Goal: Task Accomplishment & Management: Manage account settings

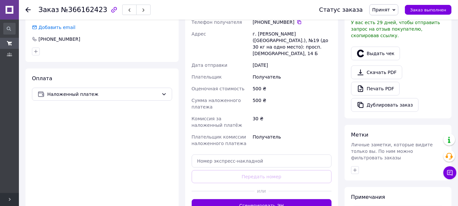
scroll to position [181, 0]
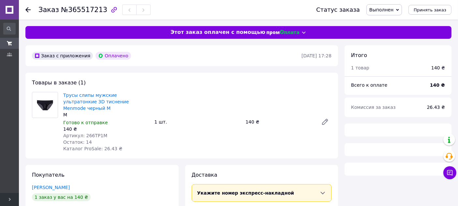
click at [393, 10] on span "Выполнен" at bounding box center [381, 9] width 24 height 5
click at [392, 21] on li "Принят" at bounding box center [384, 23] width 35 height 10
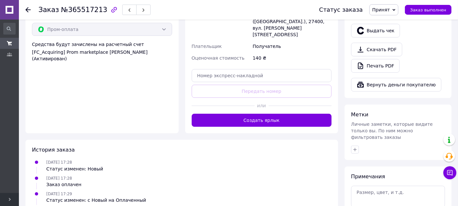
scroll to position [253, 0]
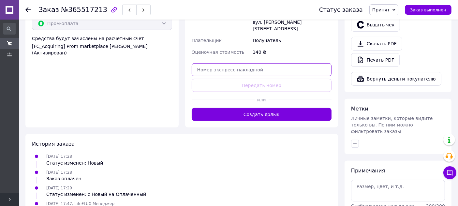
click at [234, 63] on input "text" at bounding box center [262, 69] width 140 height 13
paste input "0505381837283Отримано"
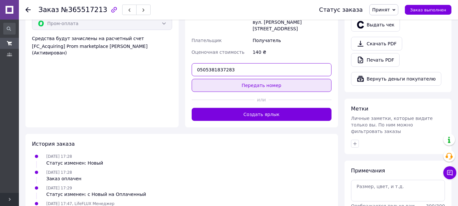
type input "0505381837283"
click at [264, 79] on button "Передать номер" at bounding box center [262, 85] width 140 height 13
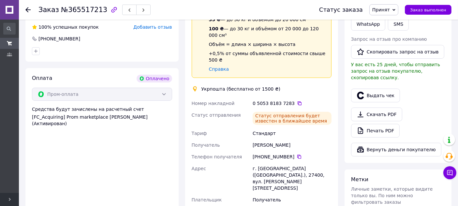
scroll to position [181, 0]
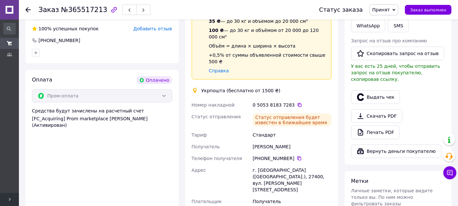
click at [395, 8] on icon at bounding box center [393, 9] width 3 height 3
click at [394, 22] on li "Выполнен" at bounding box center [387, 23] width 35 height 10
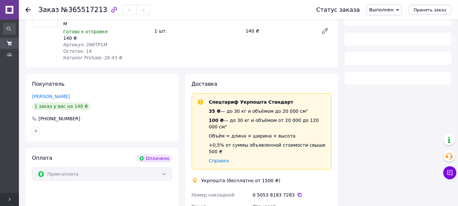
scroll to position [91, 0]
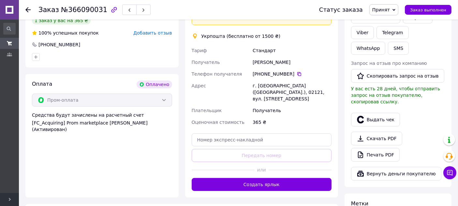
scroll to position [181, 0]
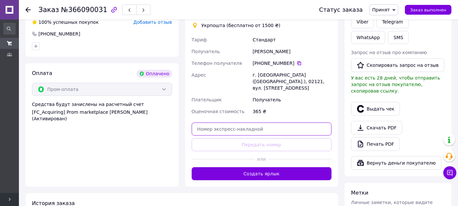
click at [240, 125] on input "text" at bounding box center [262, 129] width 140 height 13
paste input "0505384056762Вдорозі"
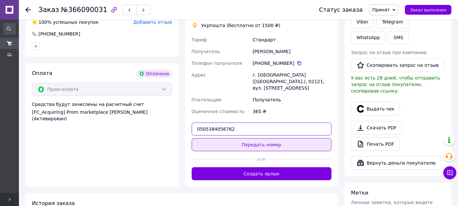
type input "0505384056762"
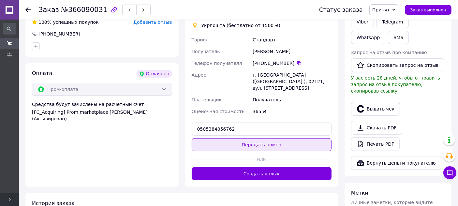
click at [264, 139] on button "Передать номер" at bounding box center [262, 144] width 140 height 13
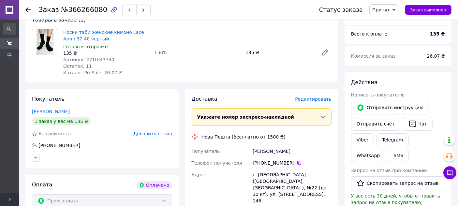
scroll to position [145, 0]
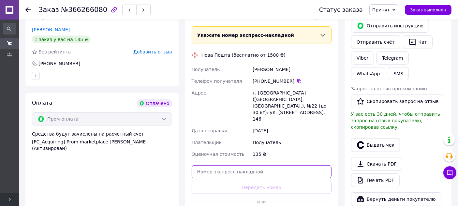
click at [249, 165] on input "text" at bounding box center [262, 171] width 140 height 13
paste input "0505384054620Вдорозі"
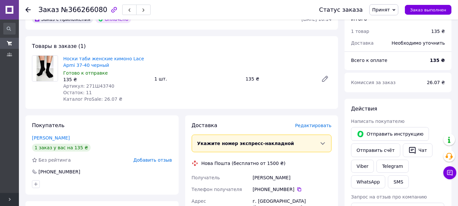
scroll to position [36, 0]
type input "0505384054620Вдорозі"
click at [323, 141] on icon at bounding box center [322, 143] width 7 height 7
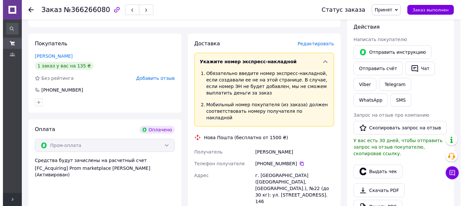
scroll to position [72, 0]
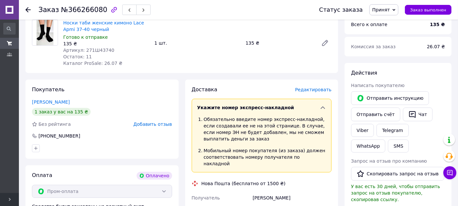
click at [318, 91] on span "Редактировать" at bounding box center [313, 89] width 36 height 5
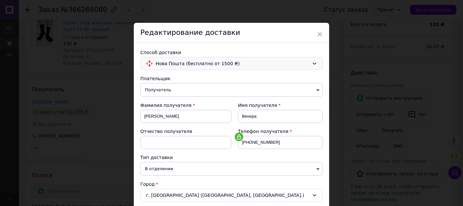
click at [305, 63] on span "Нова Пошта (бесплатно от 1500 ₴)" at bounding box center [233, 63] width 154 height 7
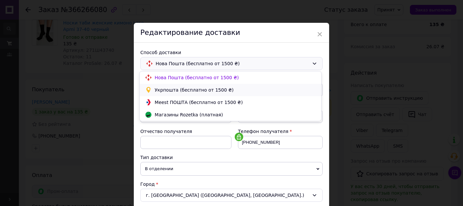
click at [186, 91] on span "Укрпошта (бесплатно от 1500 ₴)" at bounding box center [236, 90] width 162 height 7
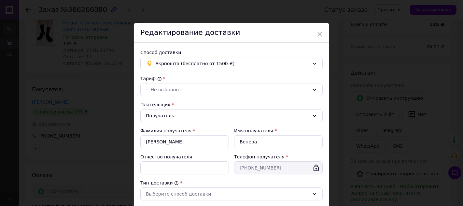
type input "135"
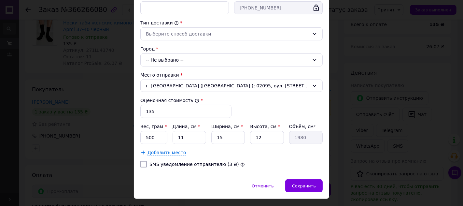
scroll to position [173, 0]
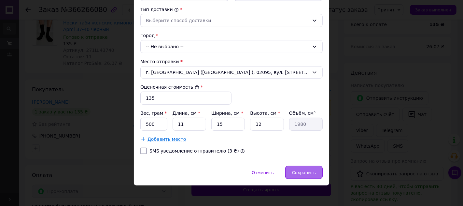
click at [301, 167] on div "Сохранить" at bounding box center [303, 172] width 37 height 13
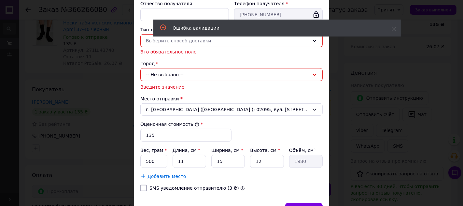
scroll to position [109, 0]
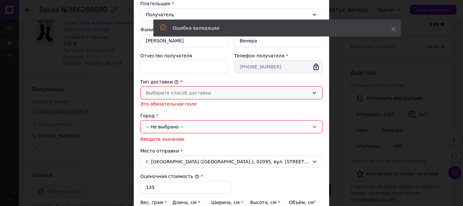
click at [179, 90] on div "Выберите способ доставки" at bounding box center [228, 92] width 164 height 7
click at [175, 108] on li "Склад - склад" at bounding box center [231, 106] width 182 height 12
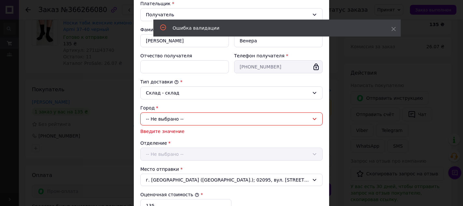
click at [176, 119] on div "-- Не выбрано --" at bounding box center [231, 118] width 182 height 13
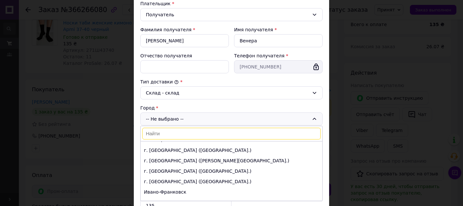
scroll to position [36, 0]
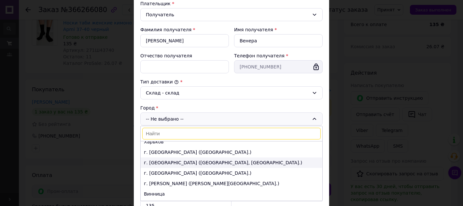
click at [172, 161] on li "г. Запорожье (Запорожская обл., Запорожский р-н.)" at bounding box center [232, 162] width 182 height 10
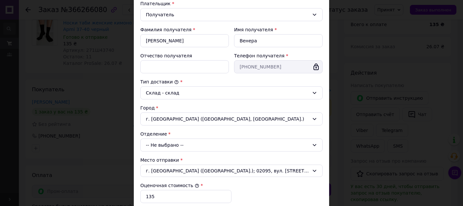
click at [176, 145] on div "-- Не выбрано --" at bounding box center [231, 145] width 182 height 13
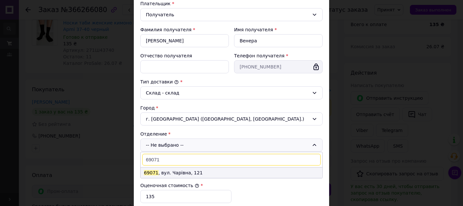
type input "69071"
click at [174, 169] on li "69071 , вул. Чарівна, 121" at bounding box center [232, 173] width 182 height 10
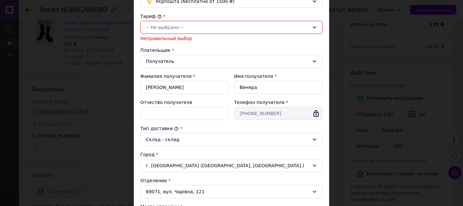
scroll to position [26, 0]
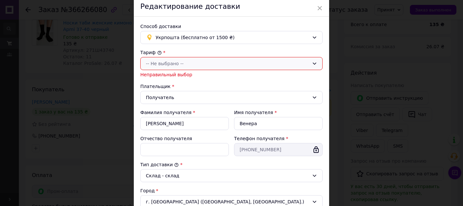
click at [186, 65] on div "-- Не выбрано --" at bounding box center [228, 63] width 164 height 7
click at [165, 76] on li "Стандарт" at bounding box center [231, 77] width 182 height 12
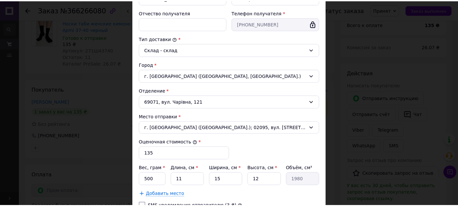
scroll to position [199, 0]
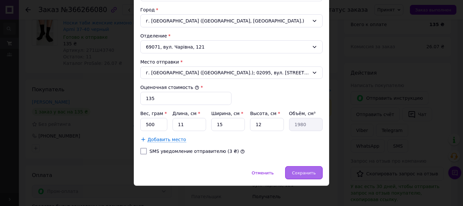
click at [300, 172] on span "Сохранить" at bounding box center [304, 172] width 24 height 5
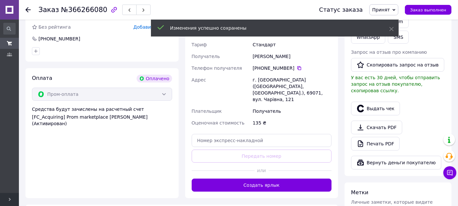
scroll to position [181, 0]
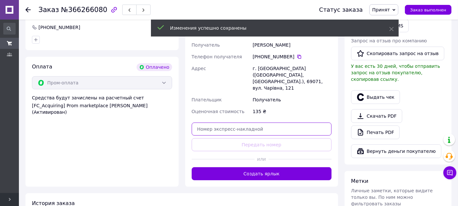
click at [249, 125] on input "text" at bounding box center [262, 129] width 140 height 13
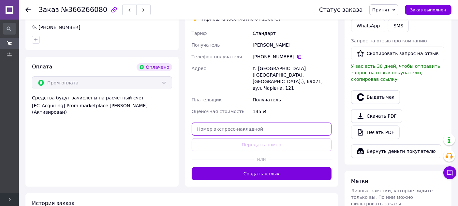
paste input "0505384054620Вдорозі"
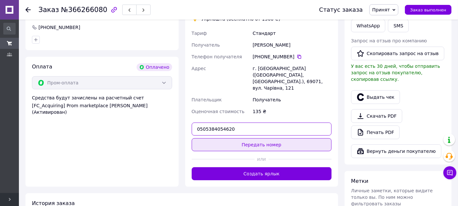
type input "0505384054620"
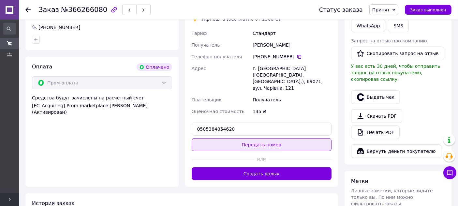
click at [260, 138] on button "Передать номер" at bounding box center [262, 144] width 140 height 13
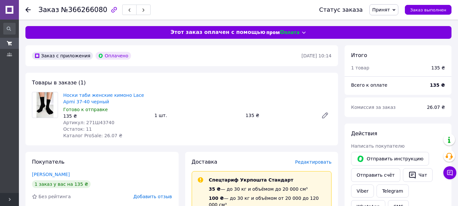
scroll to position [91, 0]
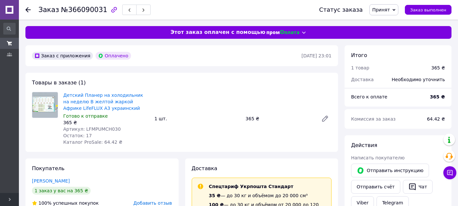
scroll to position [91, 0]
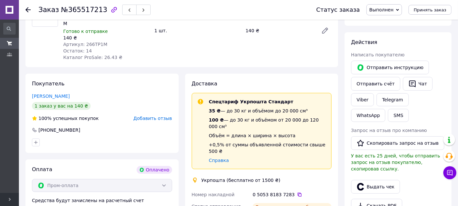
scroll to position [91, 0]
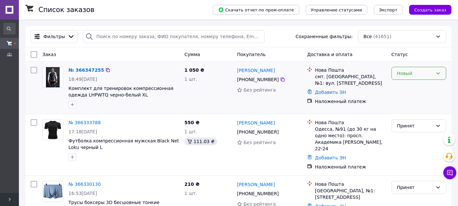
click at [419, 70] on div "Новый" at bounding box center [415, 73] width 36 height 7
click at [409, 86] on li "Принят" at bounding box center [419, 87] width 54 height 12
click at [265, 70] on link "[PERSON_NAME]" at bounding box center [256, 70] width 38 height 7
